Goal: Navigation & Orientation: Find specific page/section

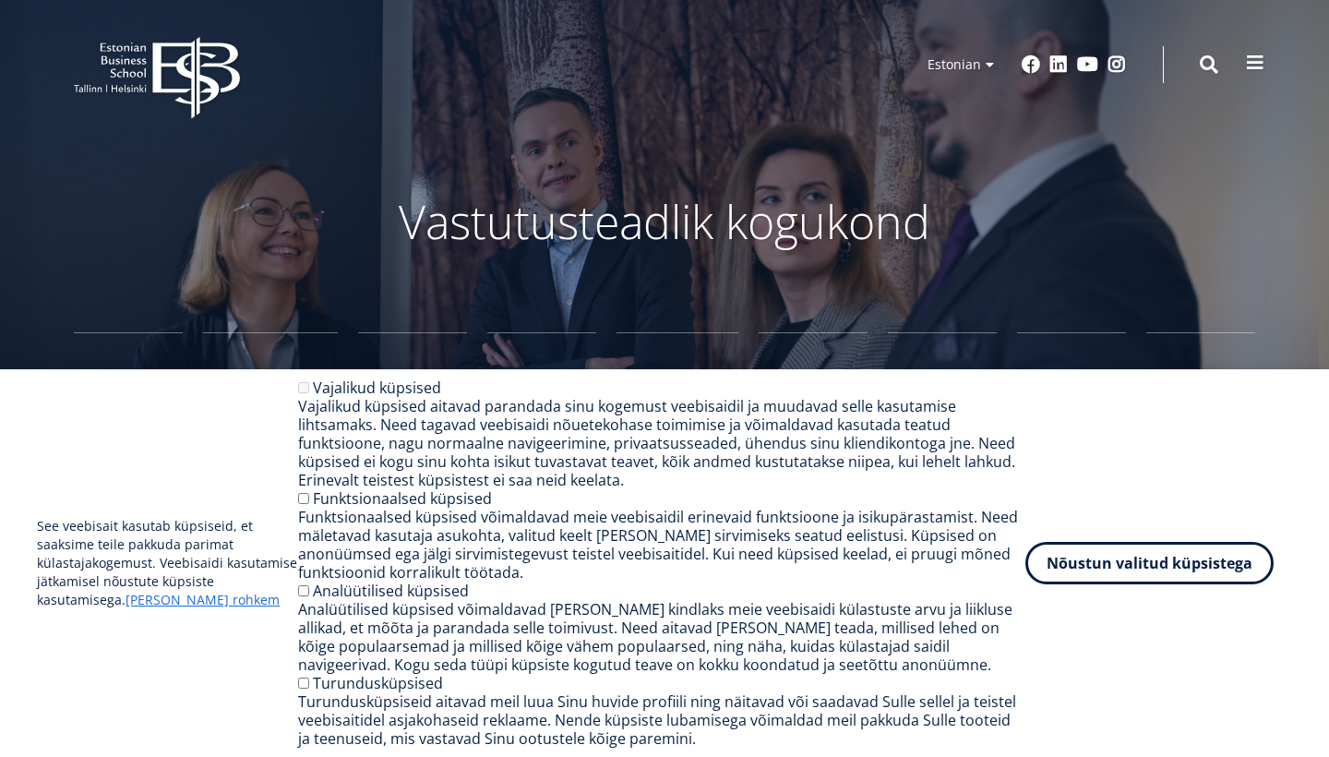
click at [1253, 65] on span at bounding box center [1255, 63] width 18 height 18
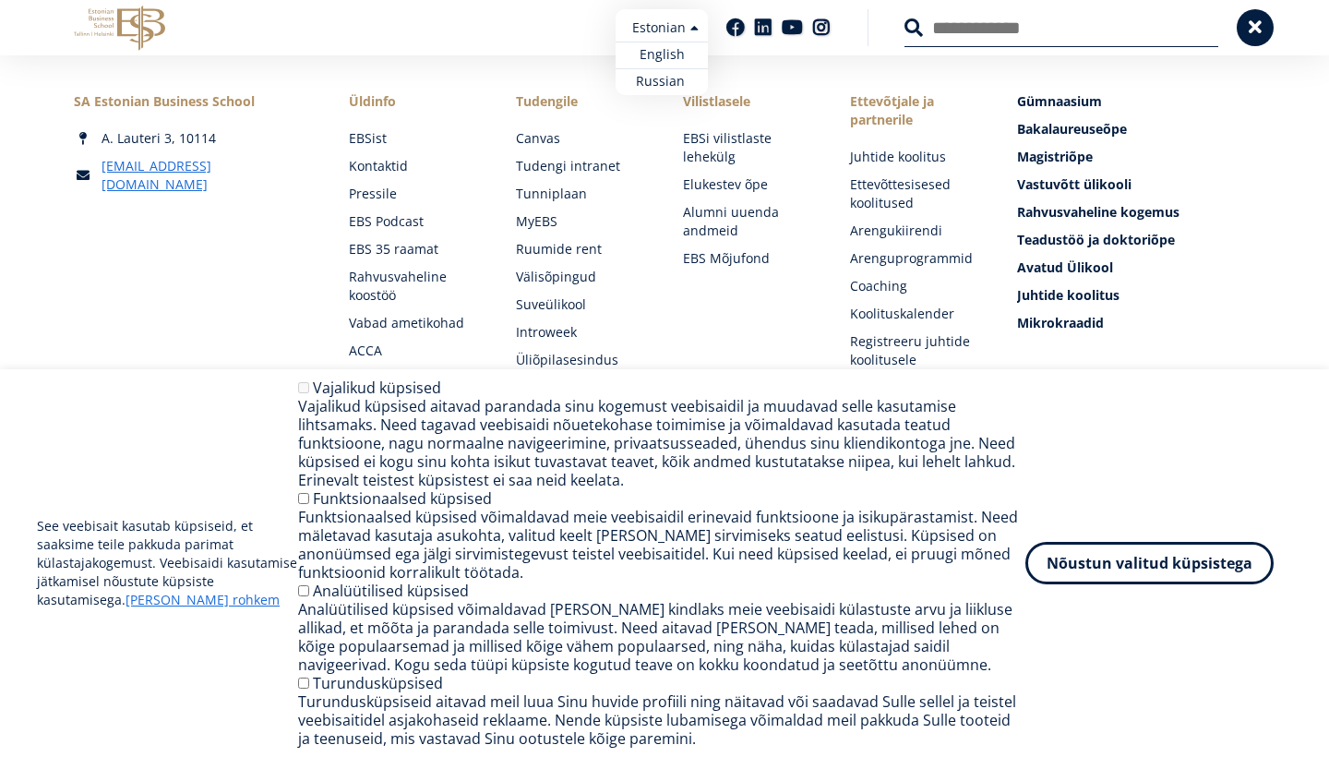
click at [661, 21] on ul "Estonian English Russian" at bounding box center [662, 52] width 92 height 86
click at [658, 48] on link "English" at bounding box center [662, 55] width 92 height 27
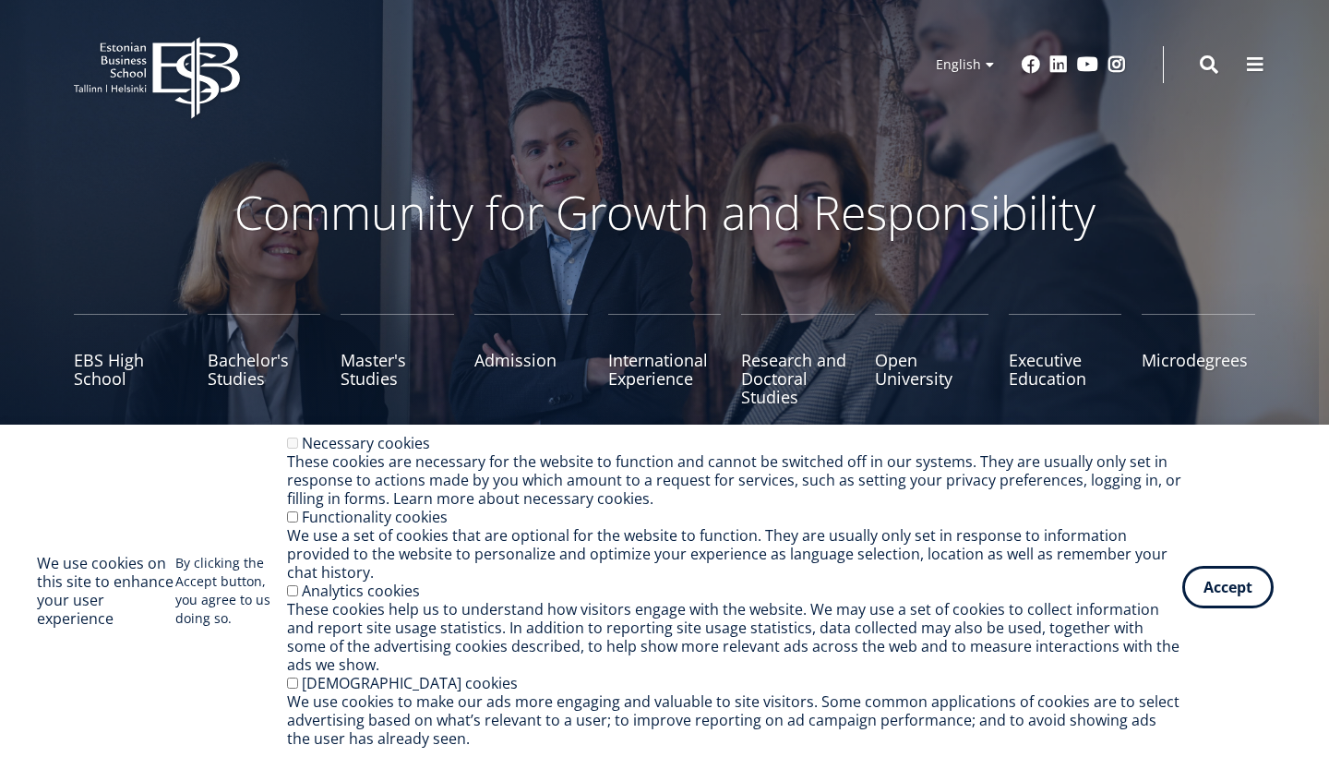
click at [1213, 588] on button "Accept" at bounding box center [1228, 587] width 91 height 42
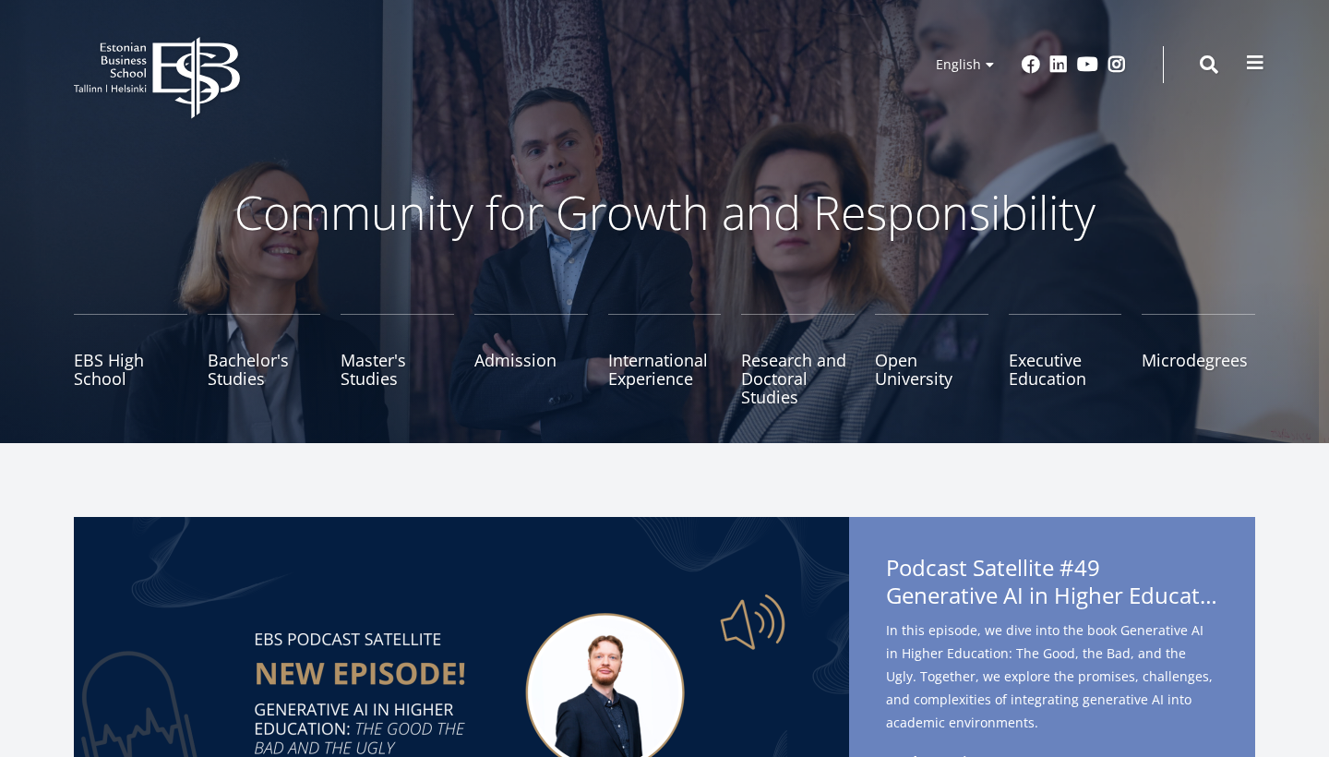
click at [1255, 71] on span at bounding box center [1255, 63] width 18 height 18
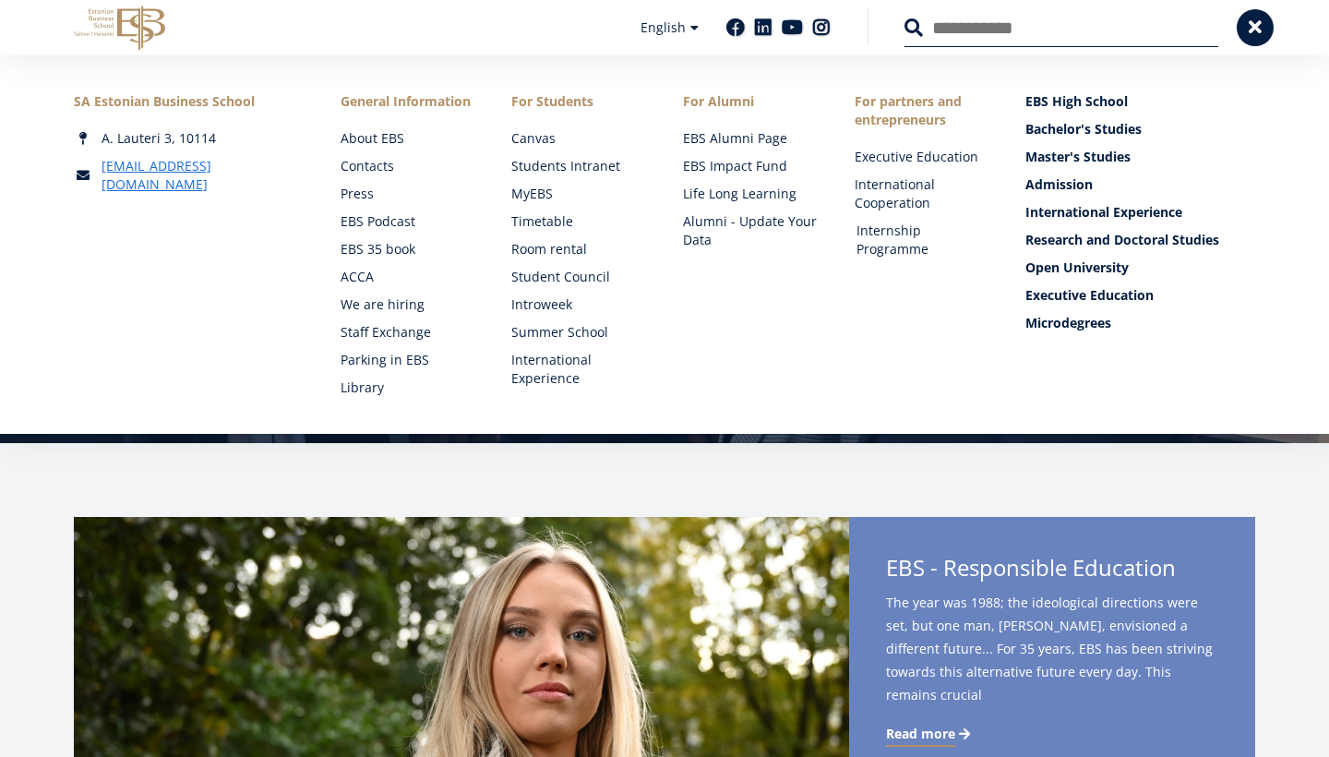
click at [1245, 187] on link "Admission" at bounding box center [1141, 184] width 230 height 18
